Goal: Information Seeking & Learning: Check status

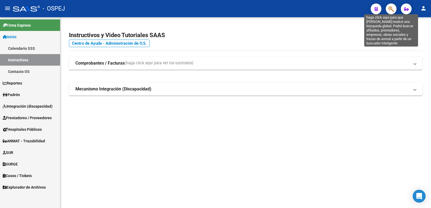
click at [394, 11] on icon "button" at bounding box center [391, 9] width 5 height 6
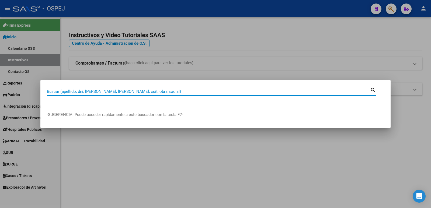
click at [216, 92] on input "Buscar (apellido, dni, [PERSON_NAME], [PERSON_NAME], cuit, obra social)" at bounding box center [208, 91] width 323 height 5
paste input "52089973"
type input "52089973"
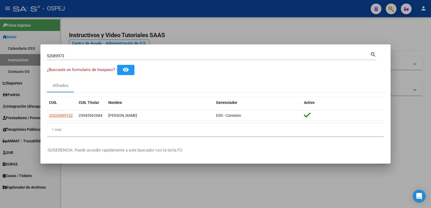
click at [266, 185] on div at bounding box center [215, 104] width 431 height 208
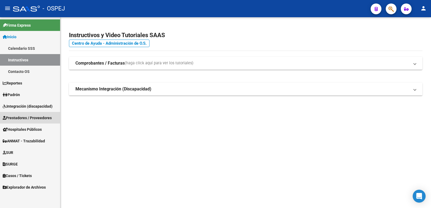
click at [40, 118] on span "Prestadores / Proveedores" at bounding box center [27, 118] width 49 height 6
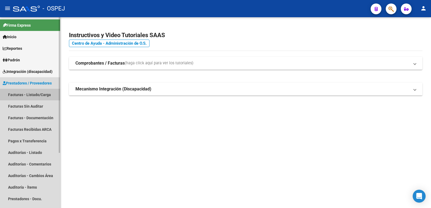
click at [35, 92] on link "Facturas - Listado/Carga" at bounding box center [30, 95] width 60 height 12
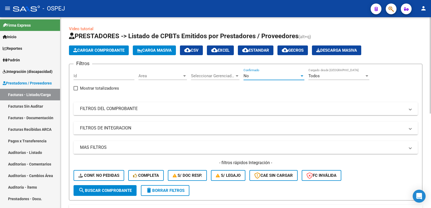
click at [265, 77] on div "No" at bounding box center [272, 76] width 56 height 5
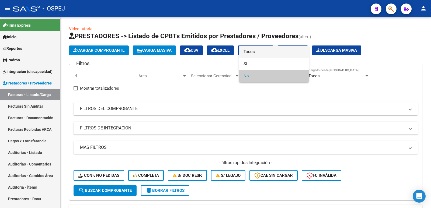
click at [259, 52] on span "Todos" at bounding box center [274, 52] width 61 height 12
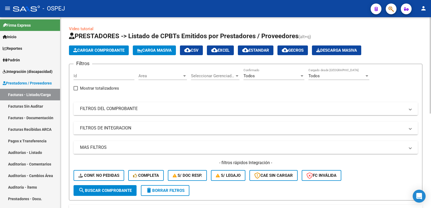
click at [171, 110] on mat-panel-title "FILTROS DEL COMPROBANTE" at bounding box center [242, 109] width 325 height 6
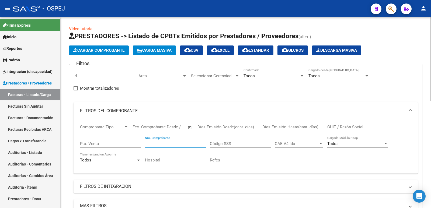
click at [182, 143] on input "Nro. Comprobante" at bounding box center [175, 143] width 61 height 5
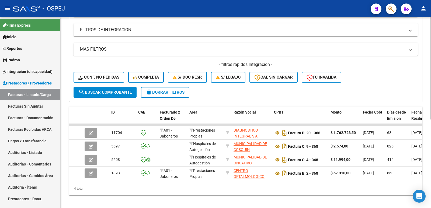
scroll to position [162, 0]
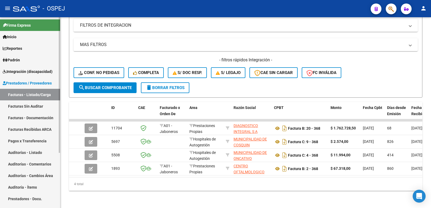
type input "366"
click at [28, 74] on span "Integración (discapacidad)" at bounding box center [28, 72] width 50 height 6
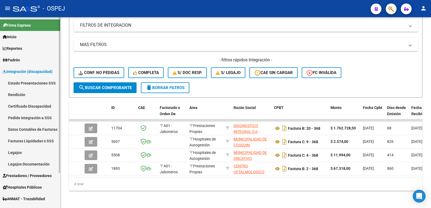
click at [32, 139] on link "Facturas Liquidadas x SSS" at bounding box center [30, 141] width 60 height 12
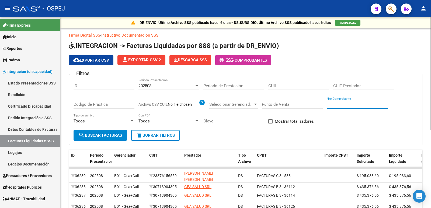
click at [339, 106] on input "Nro Comprobante" at bounding box center [357, 104] width 61 height 5
type input "368"
click at [198, 86] on div at bounding box center [197, 85] width 3 height 1
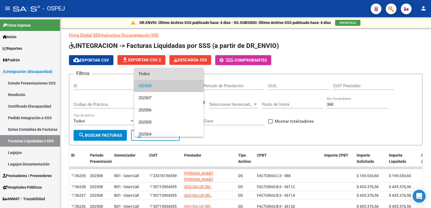
click at [181, 71] on span "Todos" at bounding box center [168, 74] width 61 height 12
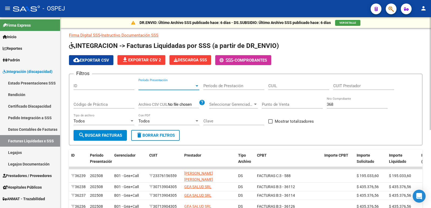
click at [93, 136] on span "search Buscar Facturas" at bounding box center [100, 135] width 44 height 5
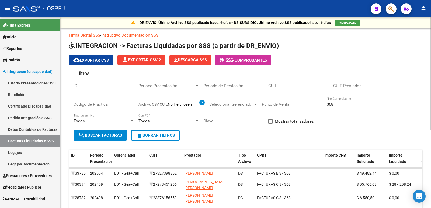
click at [339, 89] on div "CUIT Prestador" at bounding box center [363, 84] width 61 height 12
paste input "20-38691023-6"
type input "20-38691023-6"
drag, startPoint x: 338, startPoint y: 103, endPoint x: 302, endPoint y: 104, distance: 35.6
click at [302, 104] on div "Filtros ID Período Presentación Período Presentación Período de Prestación CUIL…" at bounding box center [246, 104] width 344 height 52
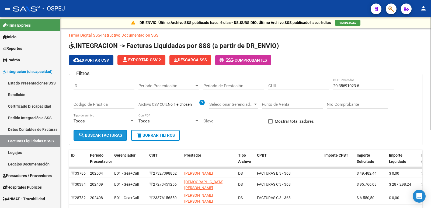
click at [100, 136] on span "search Buscar Facturas" at bounding box center [100, 135] width 44 height 5
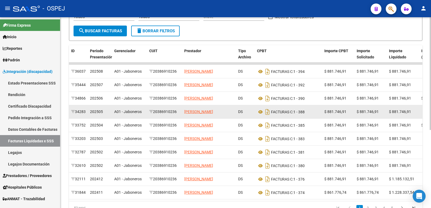
scroll to position [133, 0]
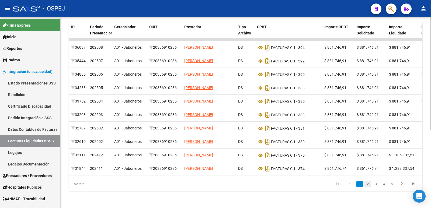
click at [368, 184] on link "2" at bounding box center [368, 184] width 6 height 6
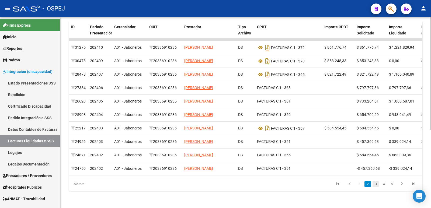
click at [377, 185] on link "3" at bounding box center [376, 184] width 6 height 6
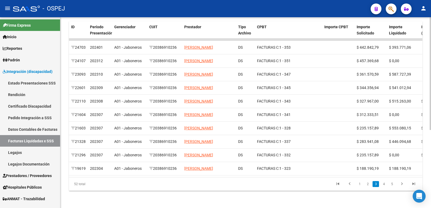
click at [367, 186] on link "2" at bounding box center [368, 184] width 6 height 6
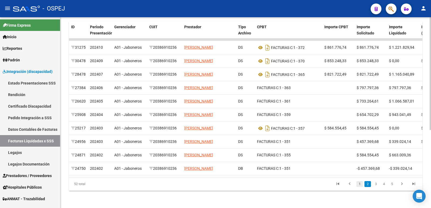
click at [360, 184] on link "1" at bounding box center [359, 184] width 6 height 6
